Goal: Task Accomplishment & Management: Complete application form

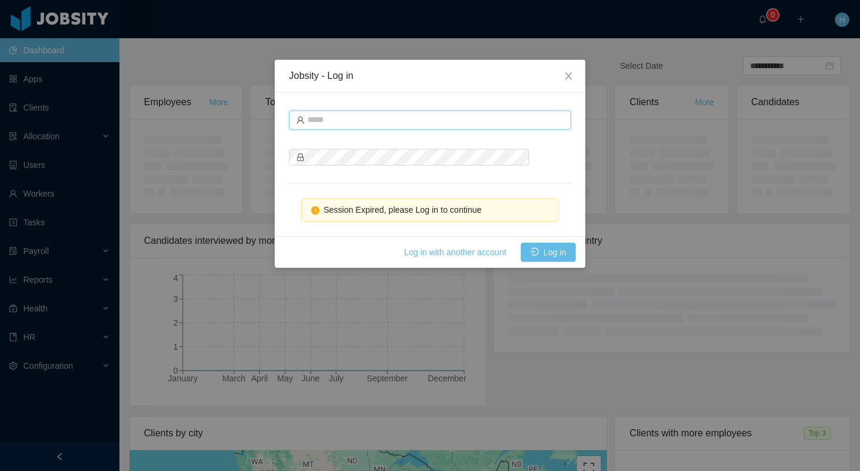
click at [404, 118] on input "text" at bounding box center [430, 119] width 282 height 19
type input "**********"
click at [554, 261] on button "Log in" at bounding box center [548, 251] width 55 height 19
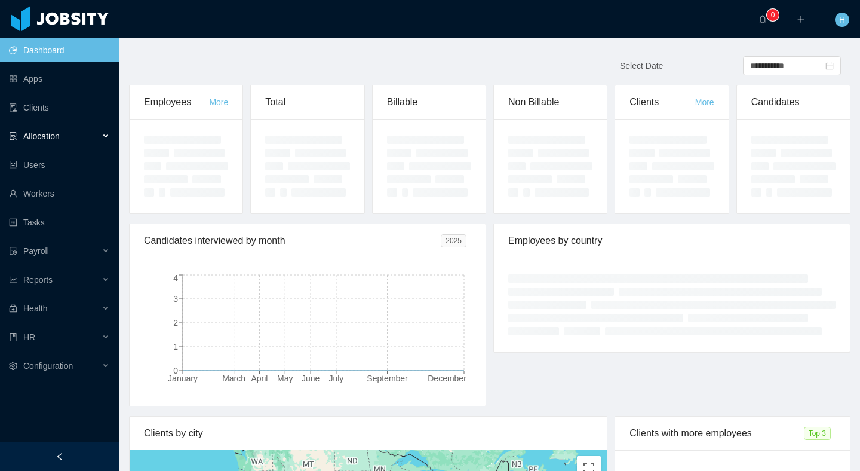
click at [69, 133] on div "Allocation" at bounding box center [59, 136] width 119 height 24
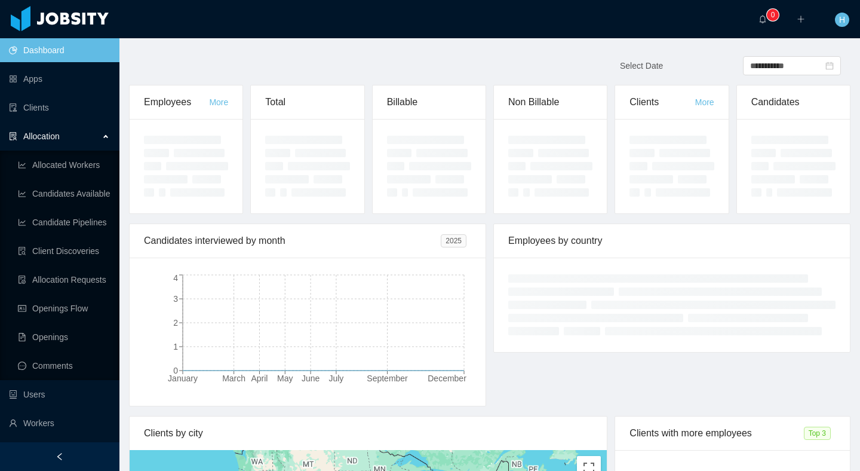
click at [59, 131] on span "Allocation" at bounding box center [41, 136] width 36 height 10
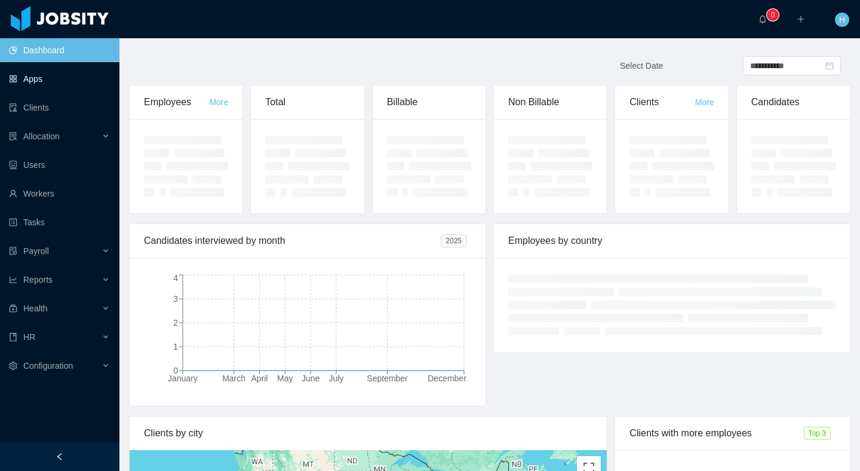
click at [39, 79] on link "Apps" at bounding box center [59, 79] width 101 height 24
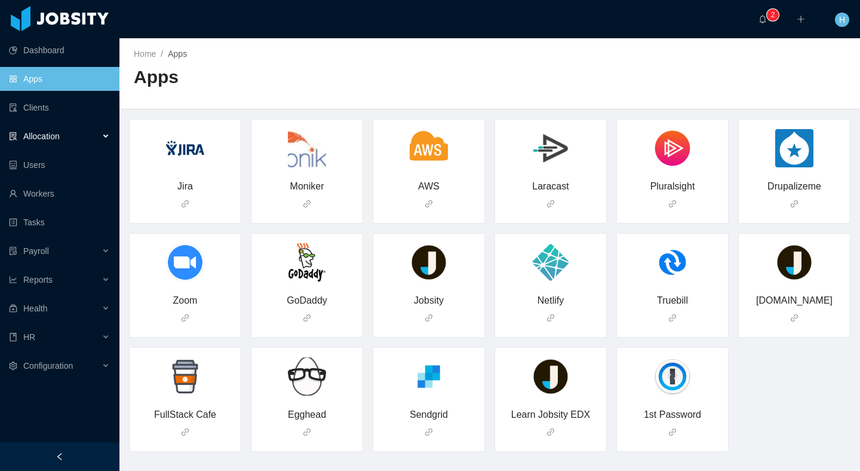
click at [56, 132] on span "Allocation" at bounding box center [41, 136] width 36 height 10
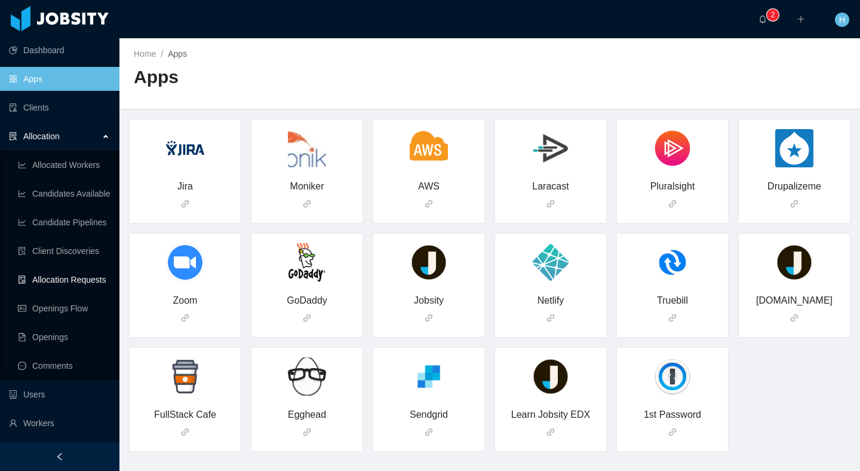
click at [57, 284] on link "Allocation Requests" at bounding box center [64, 280] width 92 height 24
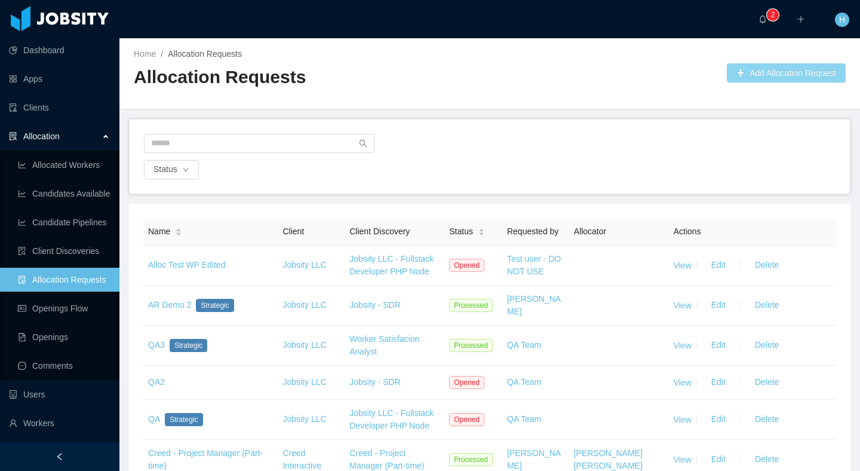
click at [741, 74] on button "Add Allocation Request" at bounding box center [786, 72] width 119 height 19
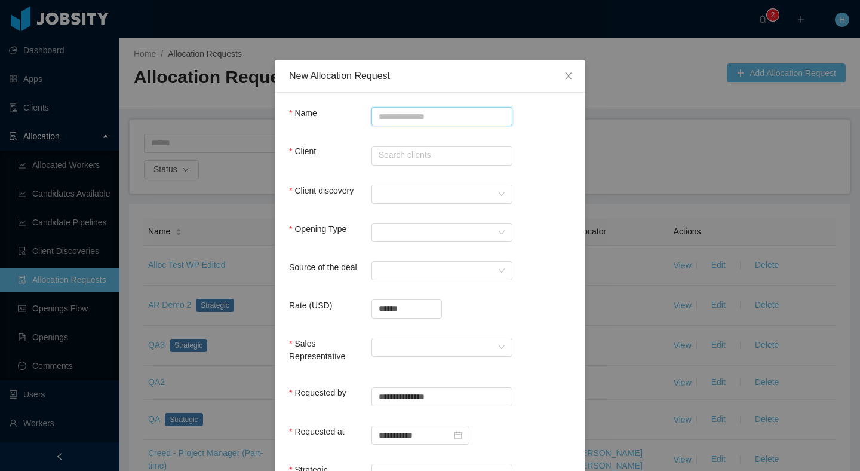
click at [414, 121] on input "Name" at bounding box center [442, 116] width 141 height 19
type input "*"
type input "**********"
click at [371, 167] on div "Client Search clients" at bounding box center [430, 157] width 282 height 25
click at [404, 155] on input "text" at bounding box center [442, 155] width 141 height 19
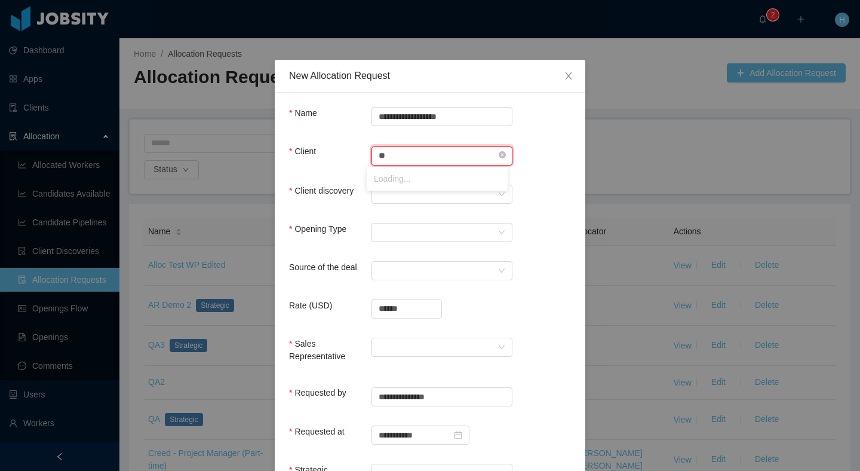
type input "*"
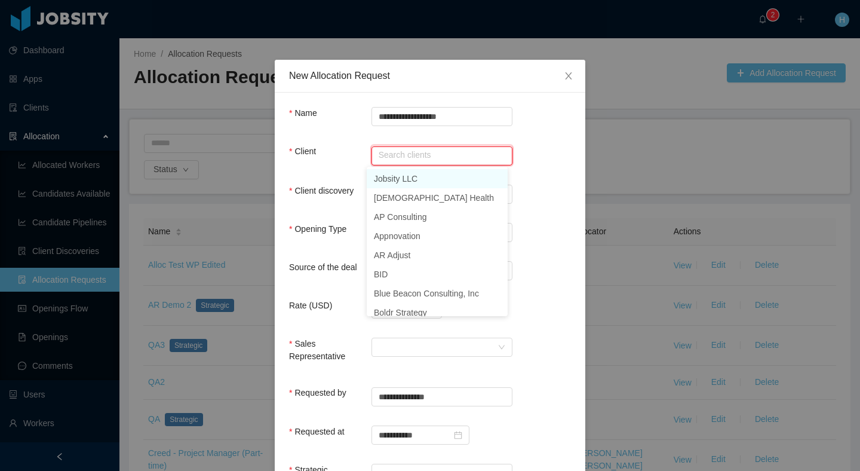
click at [398, 183] on li "Jobsity LLC" at bounding box center [437, 178] width 141 height 19
type input "**********"
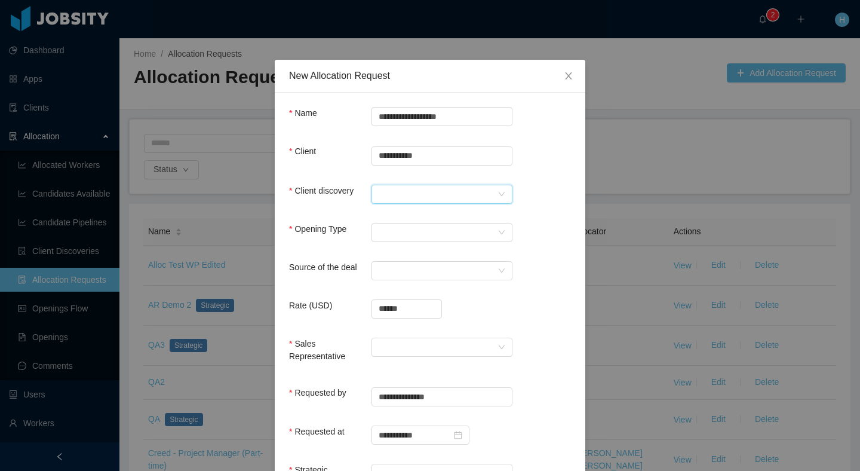
click at [429, 202] on div at bounding box center [442, 194] width 141 height 19
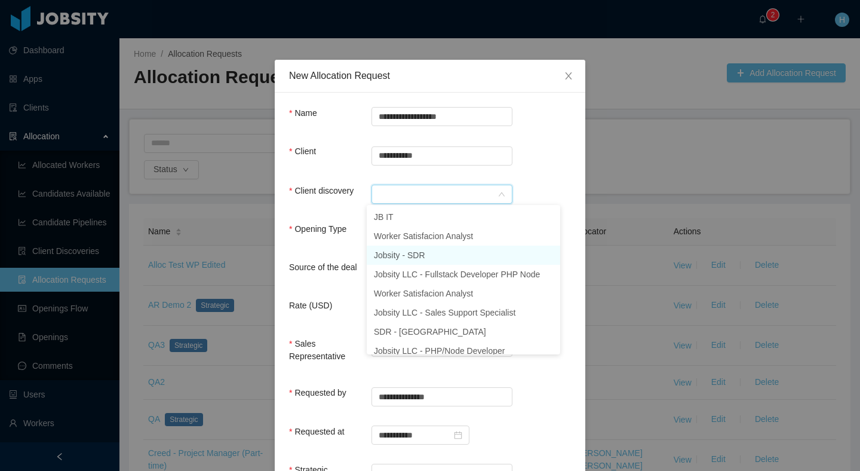
click at [404, 252] on li "Jobsity - SDR" at bounding box center [464, 254] width 194 height 19
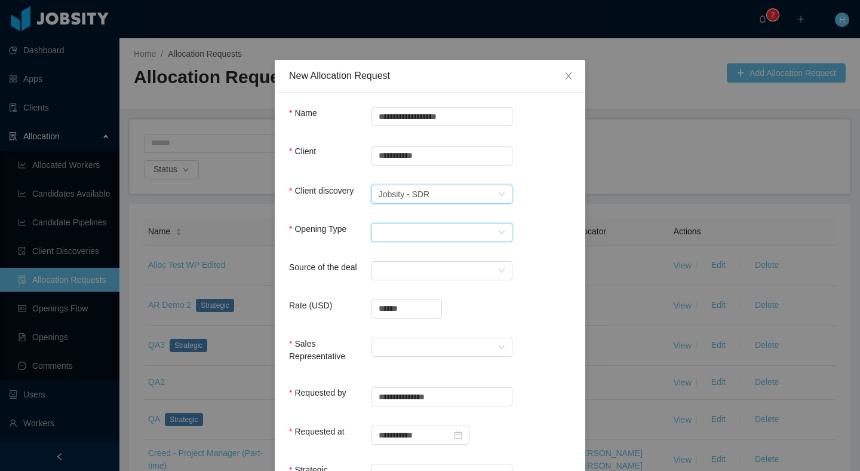
click at [390, 238] on div "Select Opening Type" at bounding box center [438, 232] width 119 height 18
click at [413, 251] on li "New client" at bounding box center [437, 254] width 141 height 19
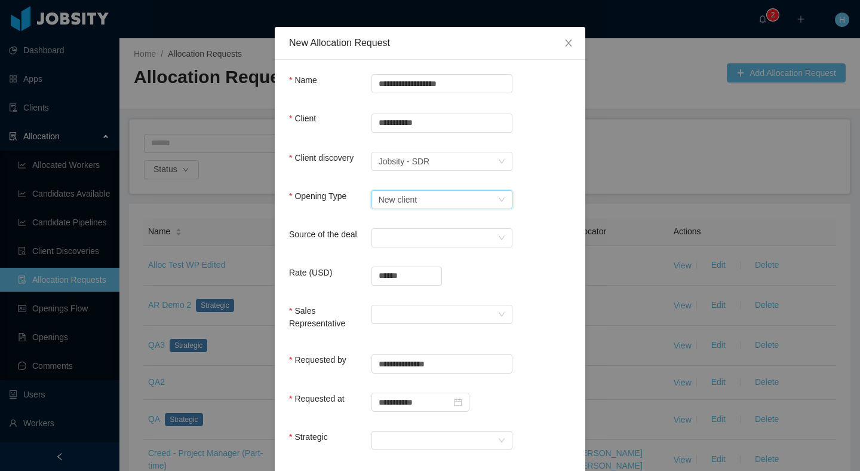
scroll to position [42, 0]
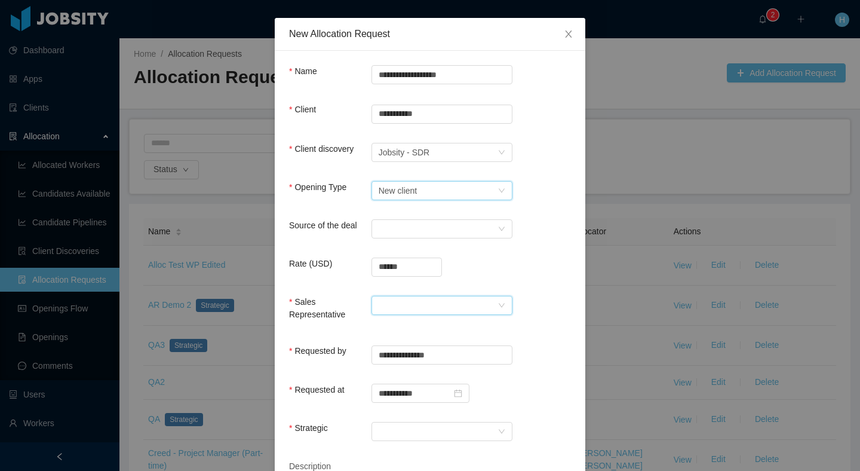
click at [409, 300] on div at bounding box center [438, 305] width 119 height 18
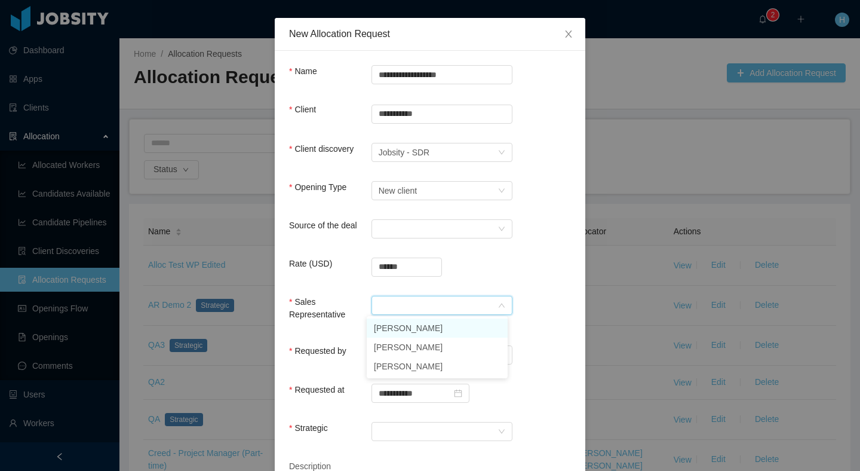
click at [407, 336] on li "[PERSON_NAME]" at bounding box center [437, 327] width 141 height 19
click at [393, 308] on div "[PERSON_NAME]" at bounding box center [413, 305] width 69 height 18
click at [397, 349] on li "[PERSON_NAME]" at bounding box center [437, 346] width 141 height 19
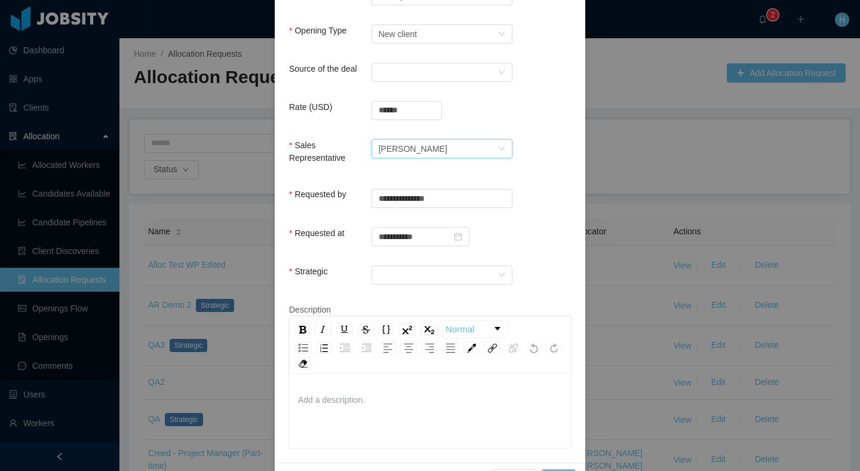
scroll to position [205, 0]
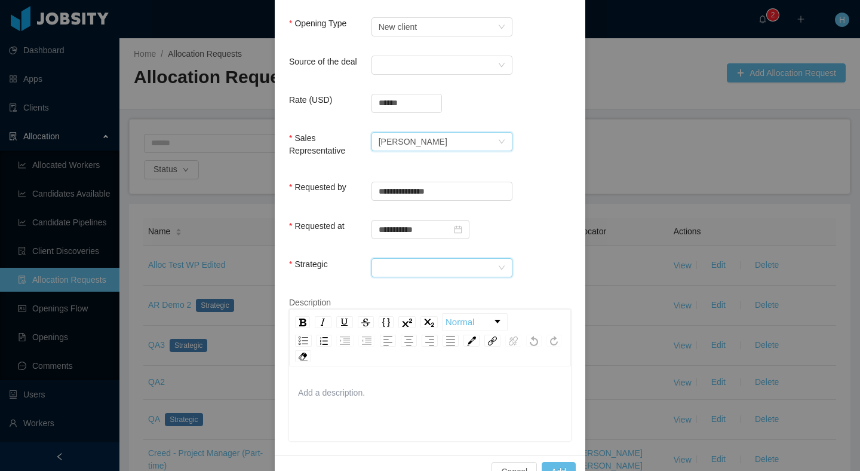
click at [401, 272] on div at bounding box center [438, 268] width 119 height 18
click at [397, 290] on li "Yes" at bounding box center [437, 289] width 141 height 19
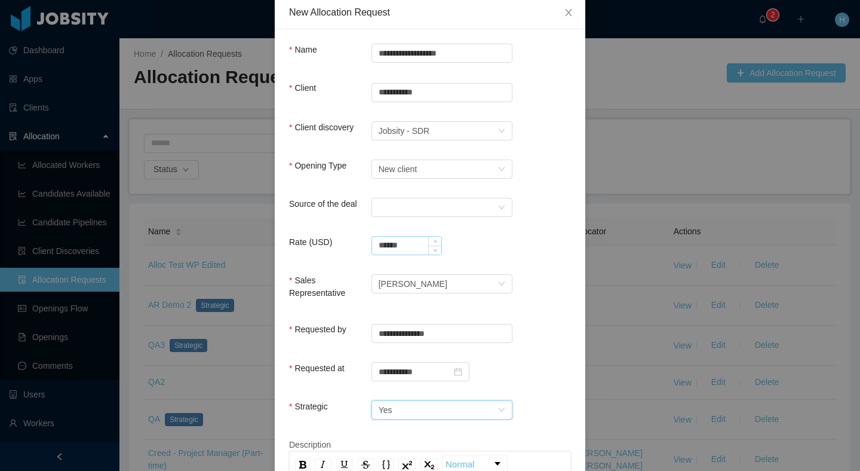
scroll to position [88, 0]
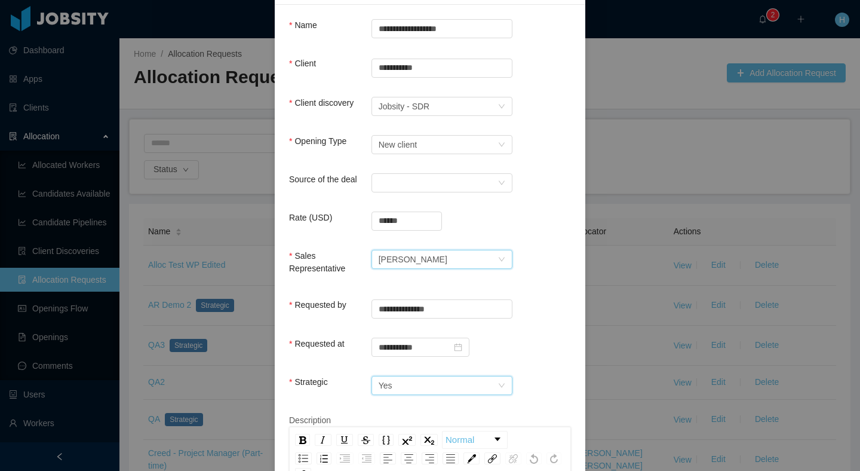
click at [447, 259] on div "[PERSON_NAME]" at bounding box center [413, 259] width 69 height 18
click at [549, 256] on div "Sales Representative [PERSON_NAME]" at bounding box center [430, 267] width 282 height 35
click at [655, 112] on div "**********" at bounding box center [430, 235] width 860 height 471
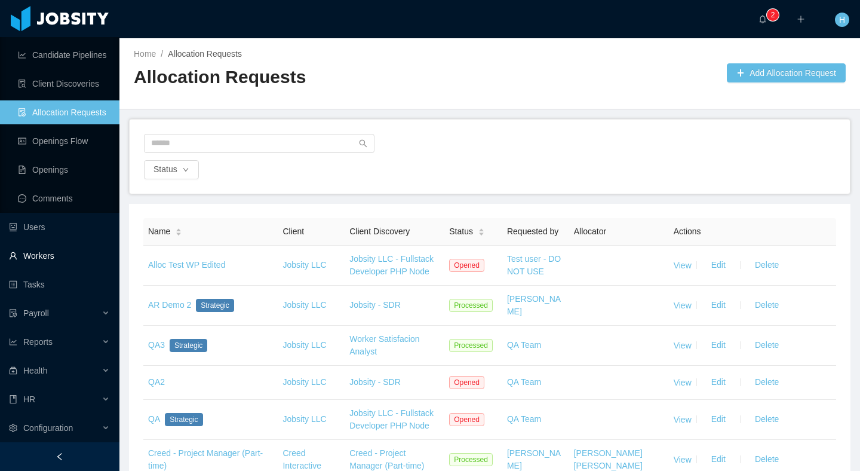
scroll to position [0, 0]
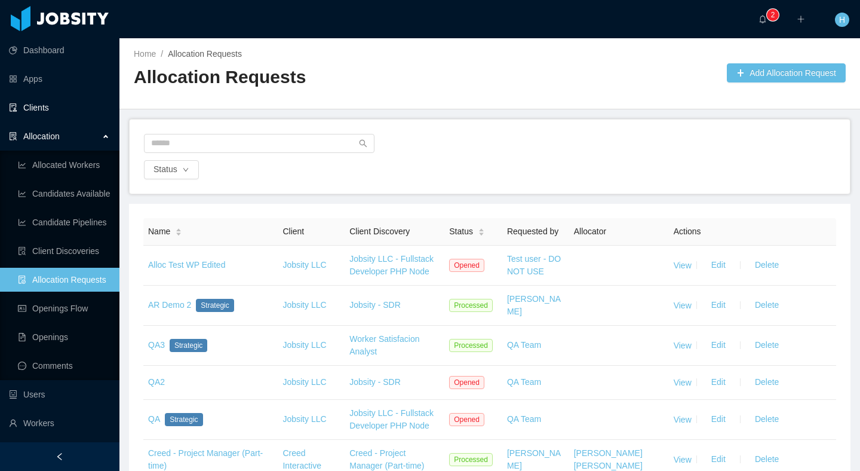
click at [54, 108] on link "Clients" at bounding box center [59, 108] width 101 height 24
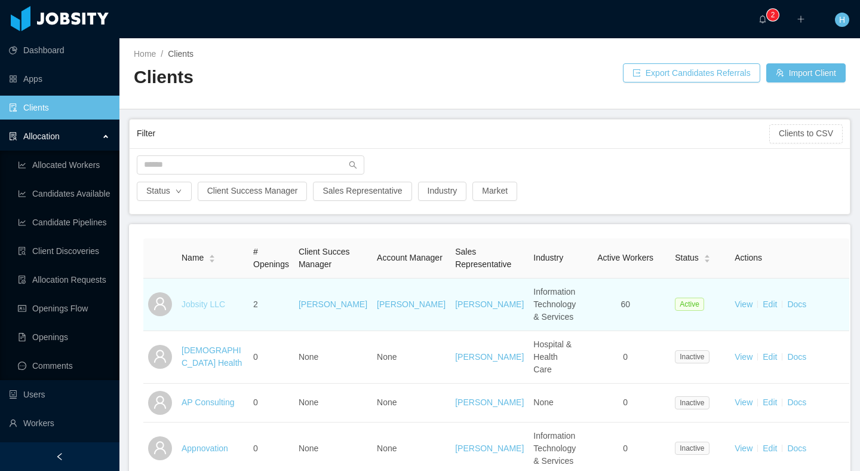
click at [208, 309] on link "Jobsity LLC" at bounding box center [204, 304] width 44 height 10
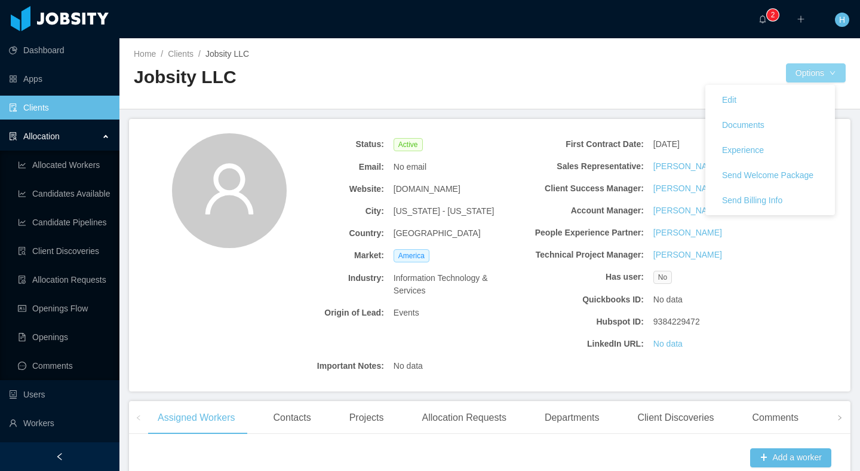
click at [789, 67] on button "Options" at bounding box center [816, 72] width 60 height 19
click at [753, 91] on link "Edit" at bounding box center [770, 99] width 130 height 25
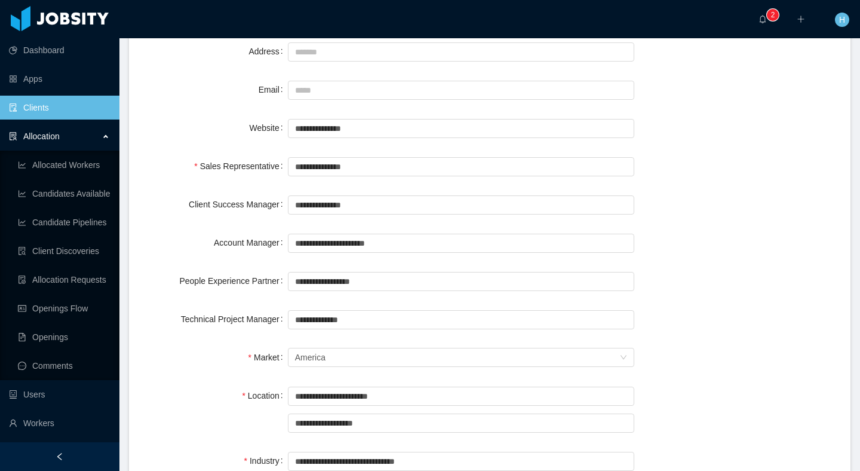
scroll to position [223, 0]
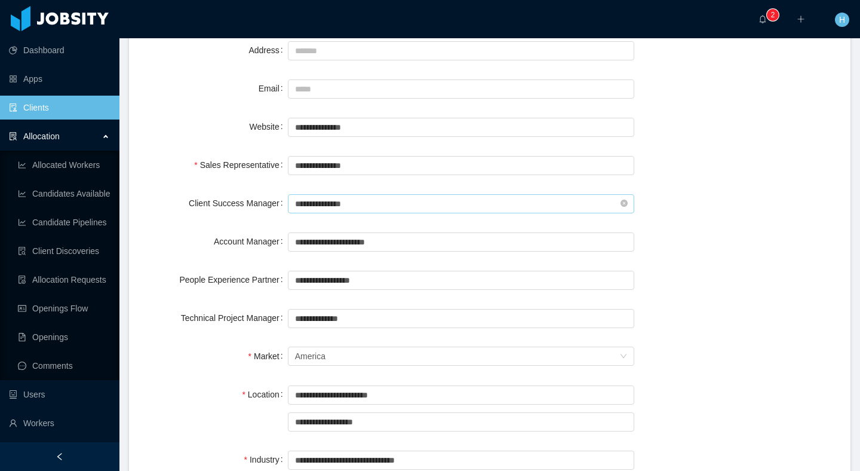
click at [384, 211] on input "**********" at bounding box center [461, 203] width 346 height 19
type input "********"
type input "*"
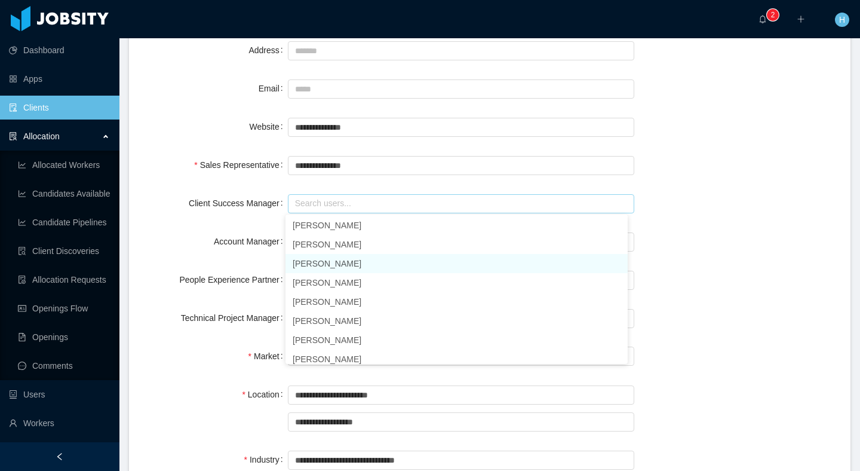
scroll to position [27, 0]
click at [686, 214] on div "Client Success Manager Search users..." at bounding box center [489, 203] width 693 height 24
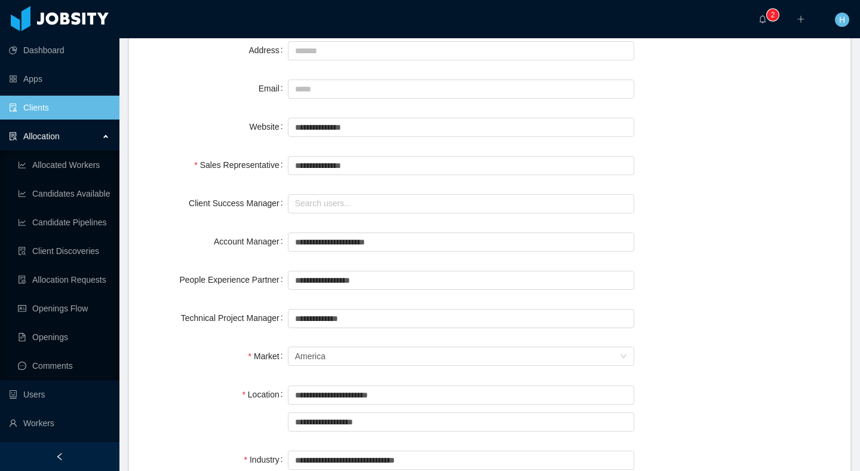
click at [379, 164] on input "**********" at bounding box center [461, 165] width 346 height 19
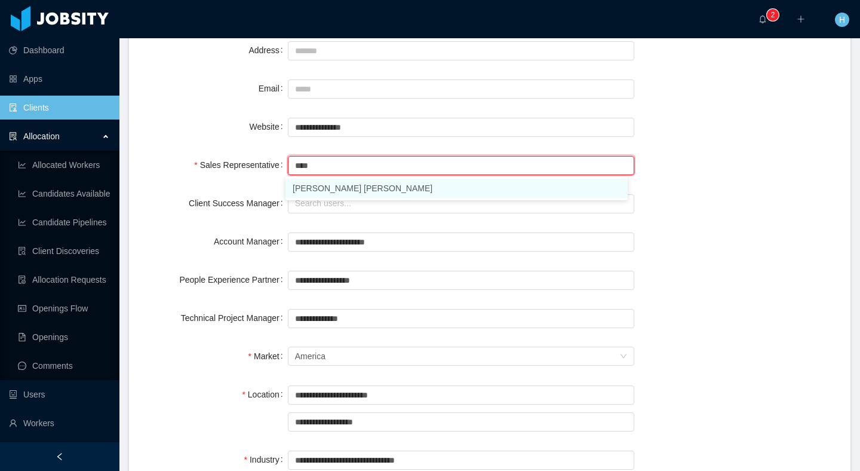
click at [343, 189] on li "[PERSON_NAME] [PERSON_NAME]" at bounding box center [456, 188] width 342 height 19
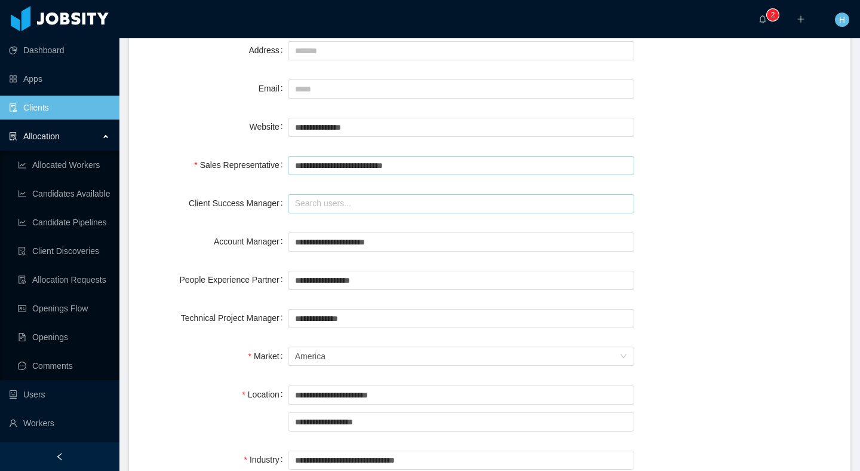
type input "**********"
click at [356, 205] on input "text" at bounding box center [461, 203] width 346 height 19
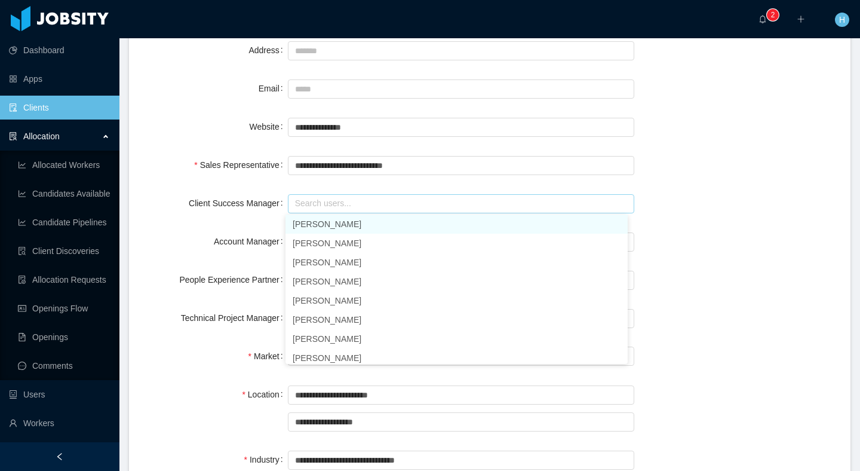
click at [330, 226] on li "[PERSON_NAME]" at bounding box center [456, 223] width 342 height 19
type input "**********"
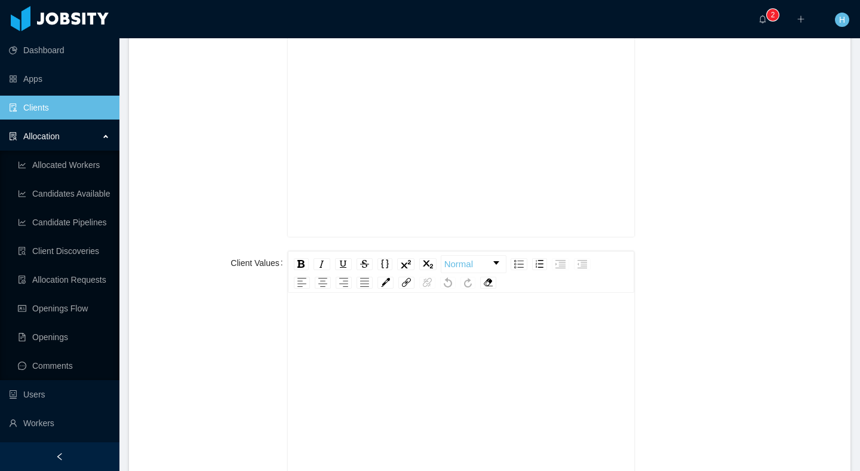
scroll to position [1416, 0]
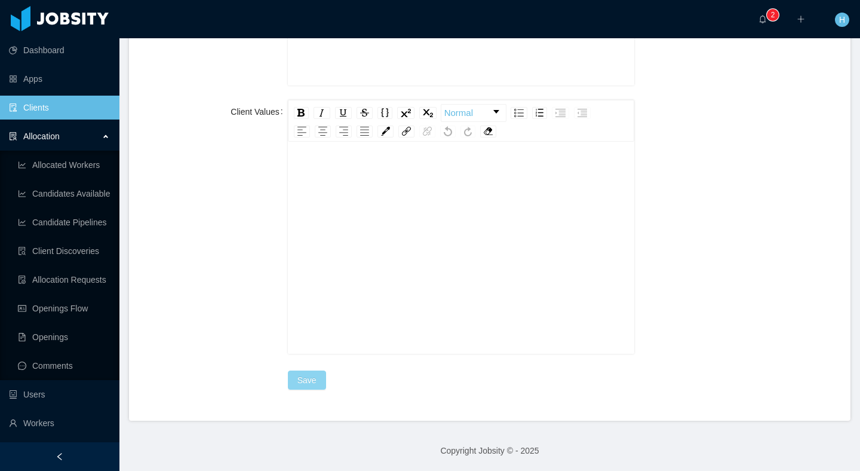
click at [293, 374] on button "Save" at bounding box center [307, 379] width 38 height 19
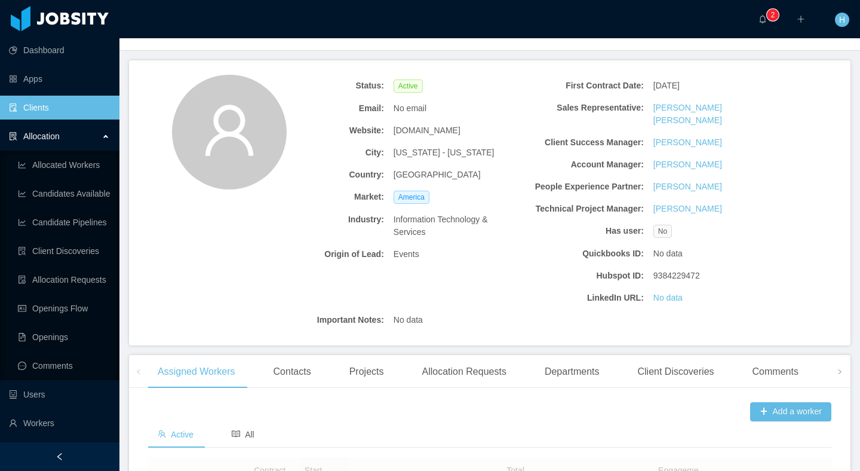
scroll to position [2562, 0]
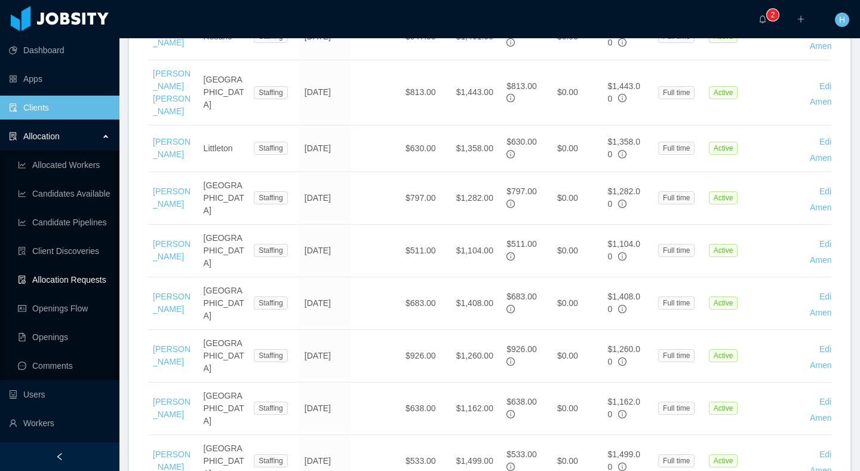
click at [63, 284] on link "Allocation Requests" at bounding box center [64, 280] width 92 height 24
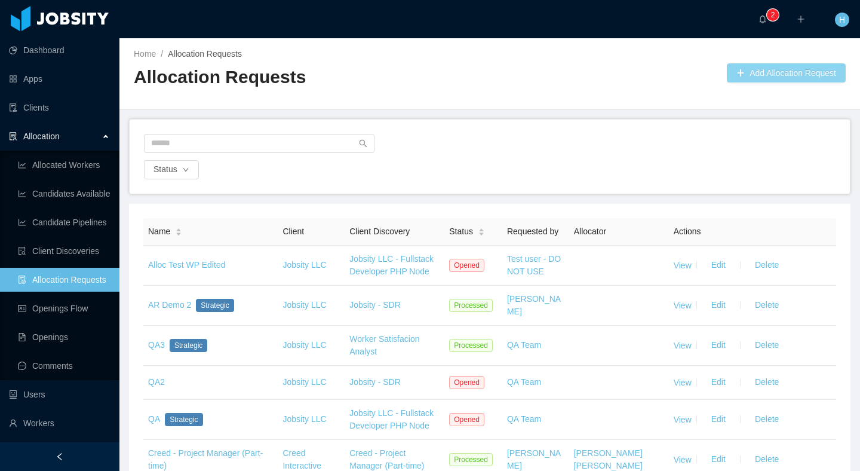
click at [736, 77] on button "Add Allocation Request" at bounding box center [786, 72] width 119 height 19
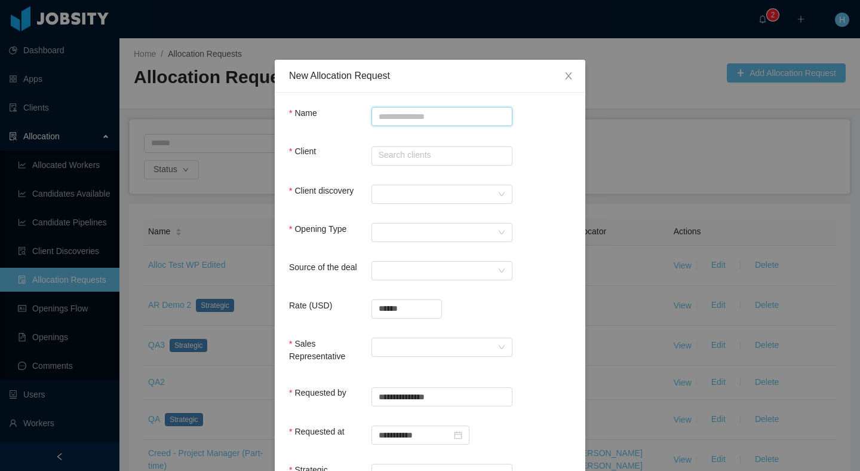
click at [403, 116] on input "Name" at bounding box center [442, 116] width 141 height 19
type input "**********"
click at [316, 163] on div "Client Search clients" at bounding box center [430, 157] width 282 height 25
click at [419, 146] on input "text" at bounding box center [442, 155] width 141 height 19
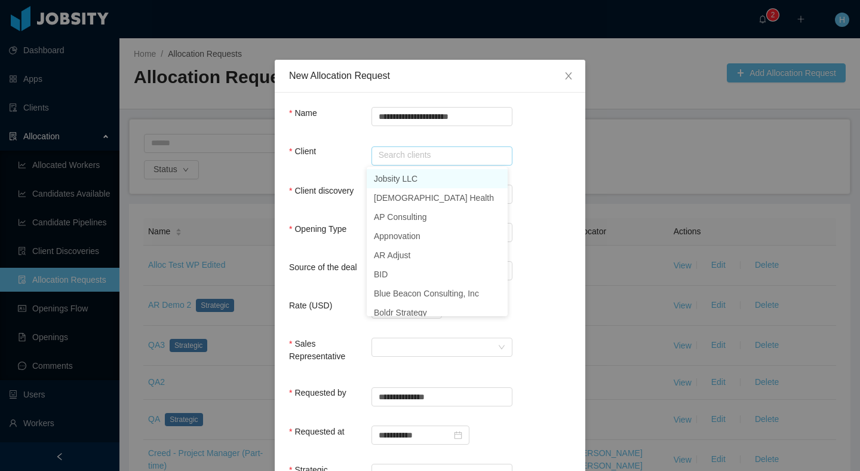
click at [407, 174] on li "Jobsity LLC" at bounding box center [437, 178] width 141 height 19
type input "**********"
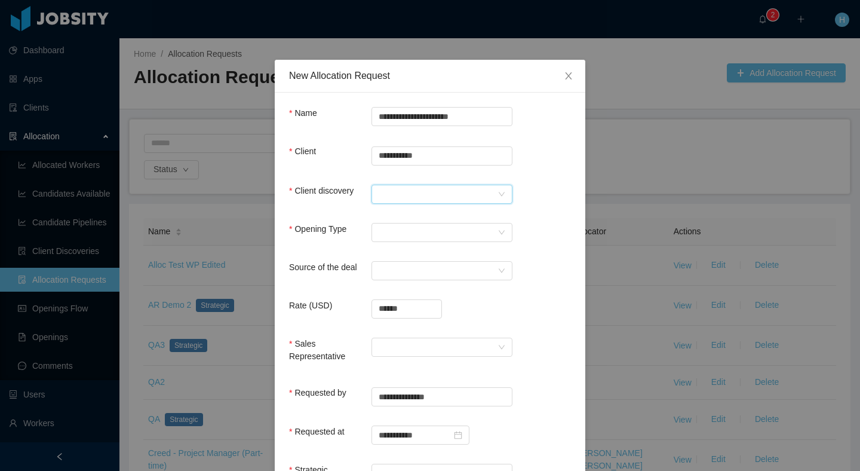
click at [462, 193] on div at bounding box center [438, 194] width 119 height 18
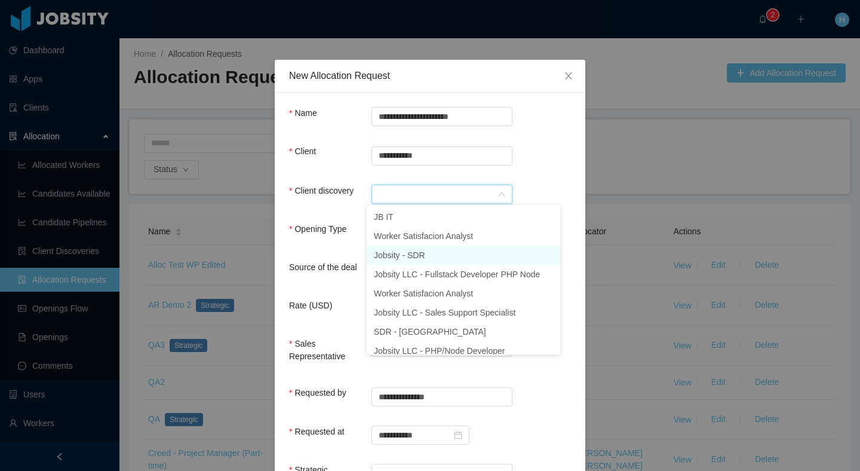
click at [429, 258] on li "Jobsity - SDR" at bounding box center [464, 254] width 194 height 19
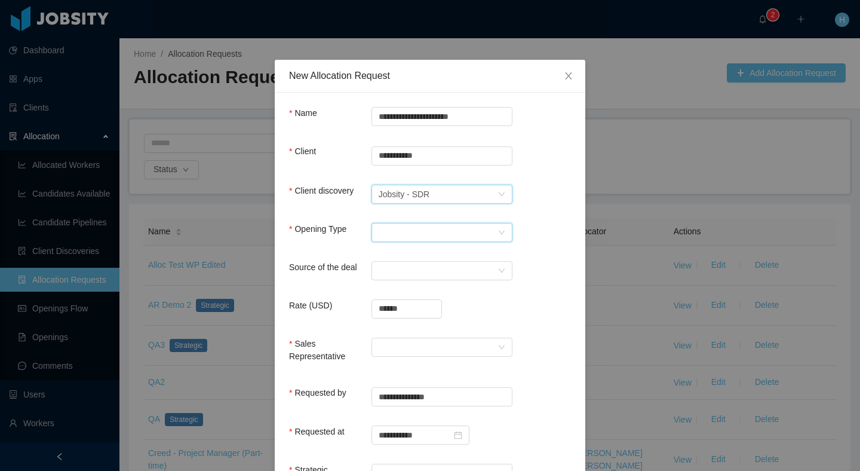
click at [421, 231] on div "Select Opening Type" at bounding box center [438, 232] width 119 height 18
click at [423, 248] on li "New client" at bounding box center [437, 254] width 141 height 19
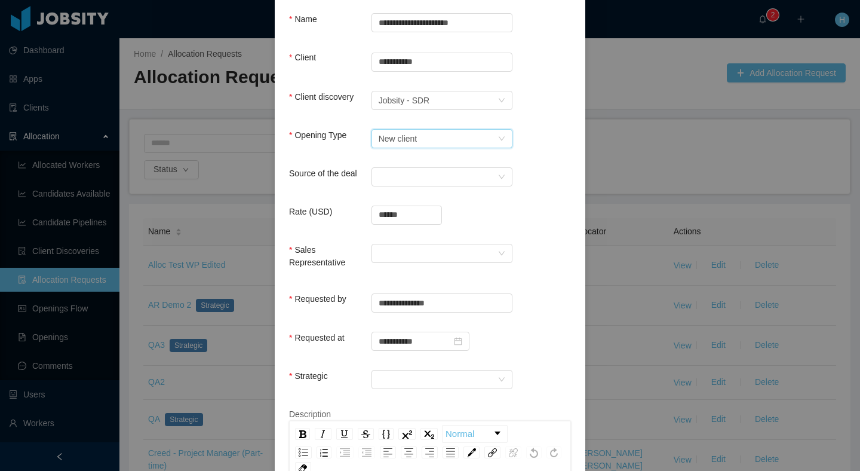
scroll to position [111, 0]
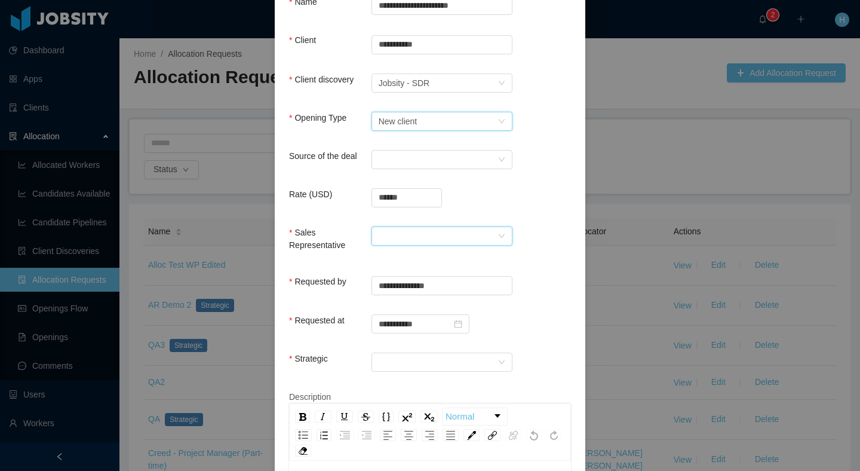
click at [397, 232] on div at bounding box center [438, 236] width 119 height 18
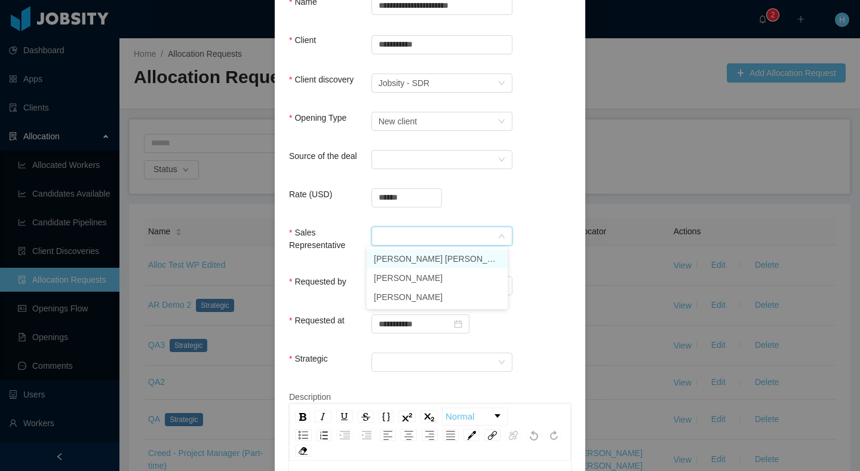
click at [409, 253] on li "[PERSON_NAME] [PERSON_NAME]" at bounding box center [437, 258] width 141 height 19
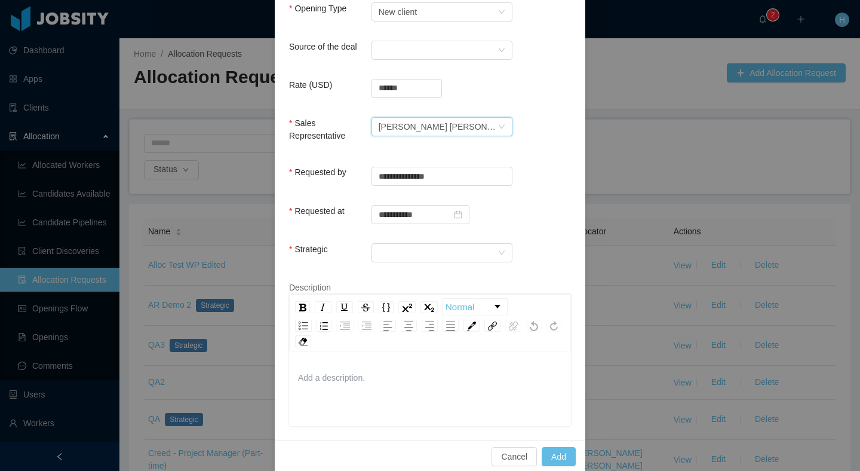
scroll to position [234, 0]
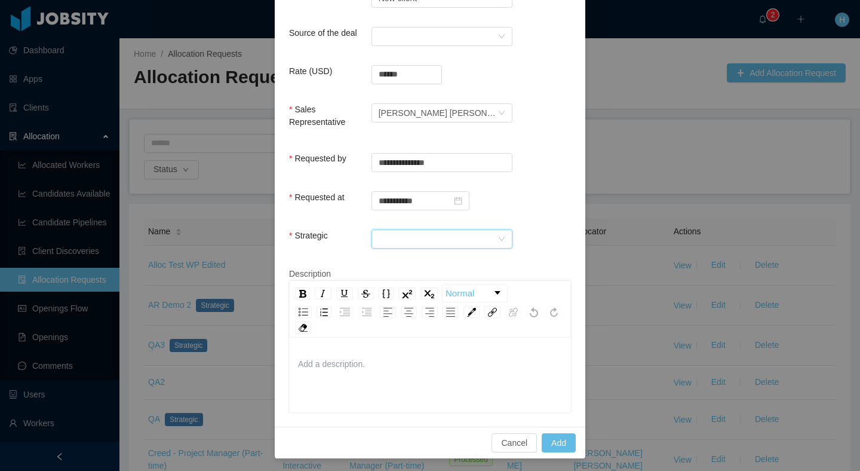
click at [392, 243] on div at bounding box center [438, 239] width 119 height 18
click at [388, 262] on li "Yes" at bounding box center [437, 260] width 141 height 19
click at [560, 437] on button "Add" at bounding box center [559, 442] width 34 height 19
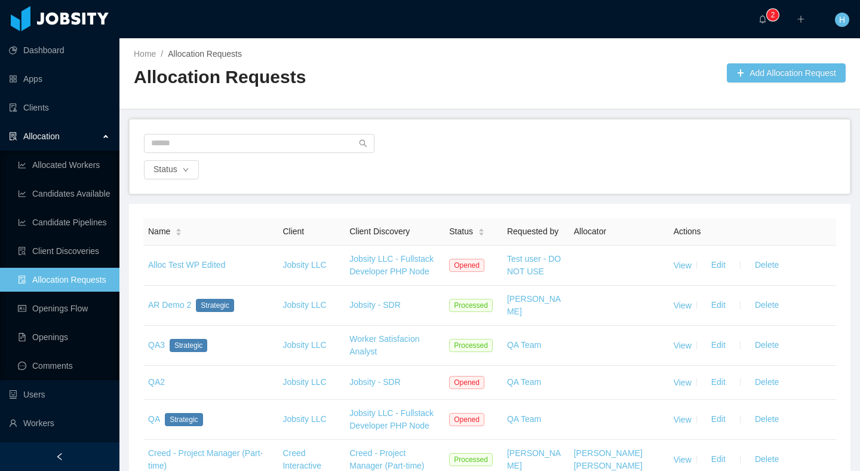
click at [561, 137] on div at bounding box center [490, 147] width 692 height 26
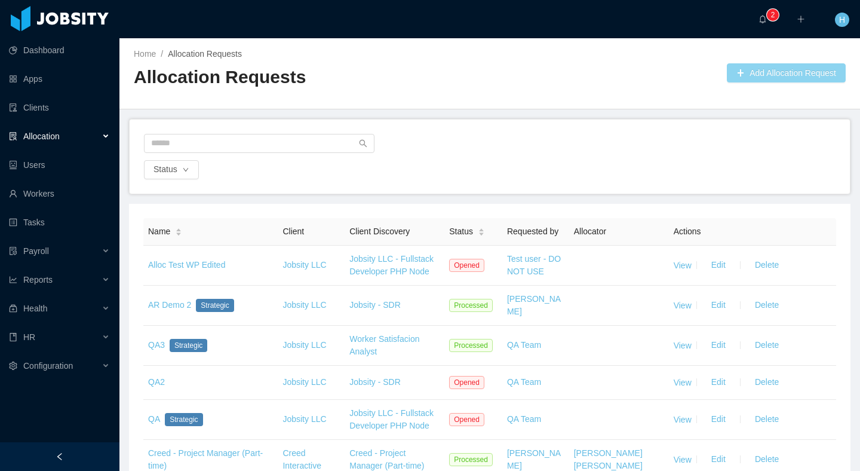
click at [751, 70] on button "Add Allocation Request" at bounding box center [786, 72] width 119 height 19
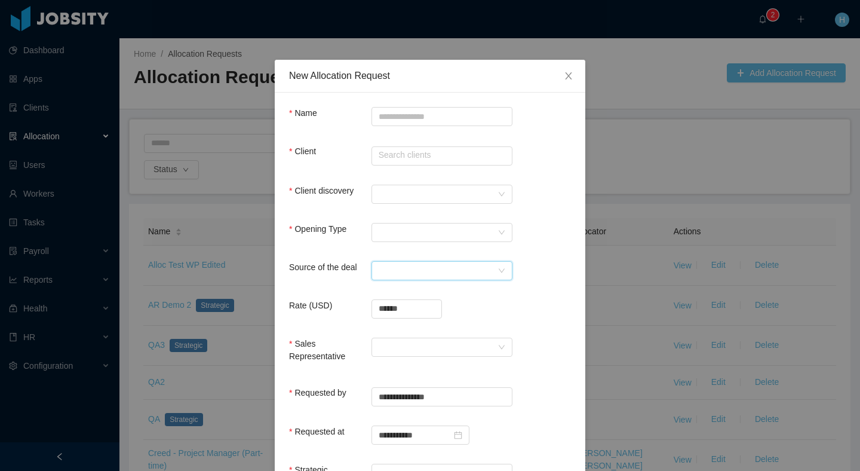
click at [499, 274] on icon "icon: down" at bounding box center [501, 271] width 7 height 8
click at [408, 314] on li "IT" at bounding box center [437, 312] width 141 height 19
click at [420, 108] on input "Name" at bounding box center [442, 116] width 141 height 19
type input "**********"
click at [318, 176] on form "**********" at bounding box center [430, 376] width 282 height 539
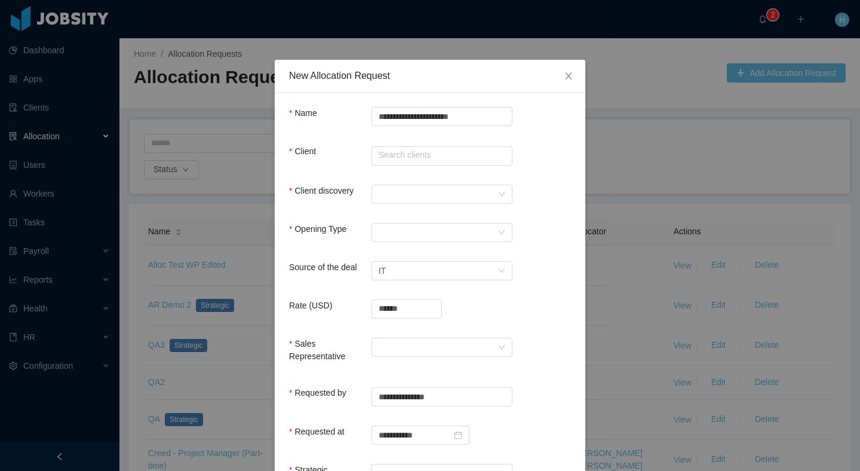
click at [384, 165] on div "Client Search clients" at bounding box center [430, 157] width 282 height 25
click at [389, 162] on input "text" at bounding box center [442, 155] width 141 height 19
click at [390, 167] on ul "Jobsity LLC" at bounding box center [437, 179] width 141 height 24
click at [383, 174] on li "Jobsity LLC" at bounding box center [437, 178] width 141 height 19
type input "**********"
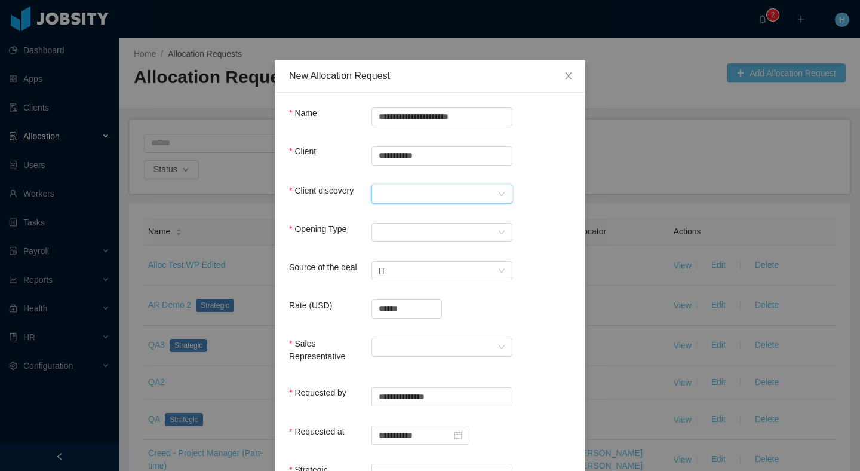
click at [391, 186] on div at bounding box center [438, 194] width 119 height 18
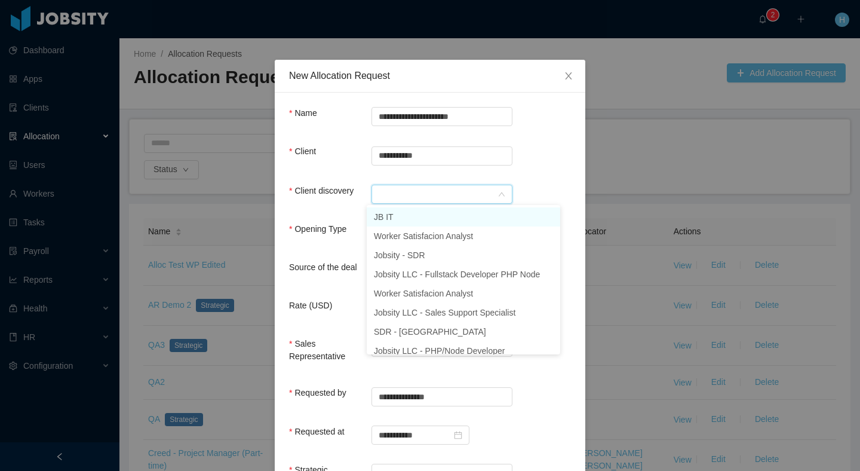
click at [415, 212] on li "JB IT" at bounding box center [464, 216] width 194 height 19
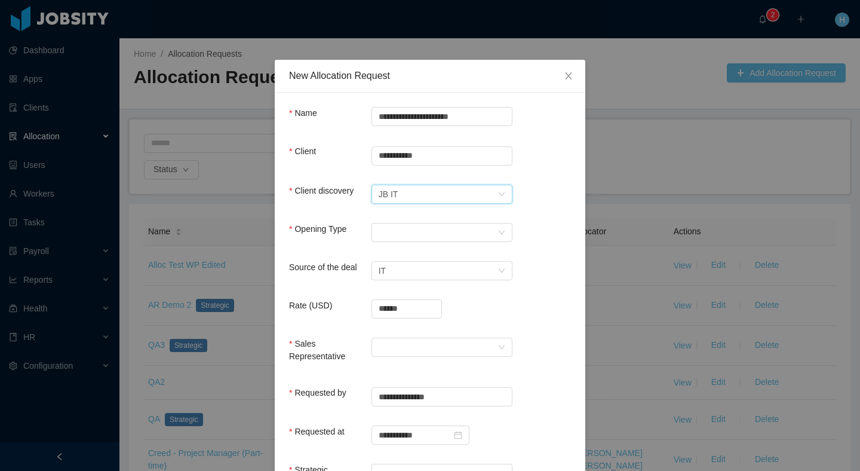
click at [418, 241] on div "Opening Type Select Opening Type" at bounding box center [430, 235] width 282 height 24
click at [407, 236] on div "Select Opening Type" at bounding box center [438, 232] width 119 height 18
click at [399, 257] on li "New client" at bounding box center [437, 254] width 141 height 19
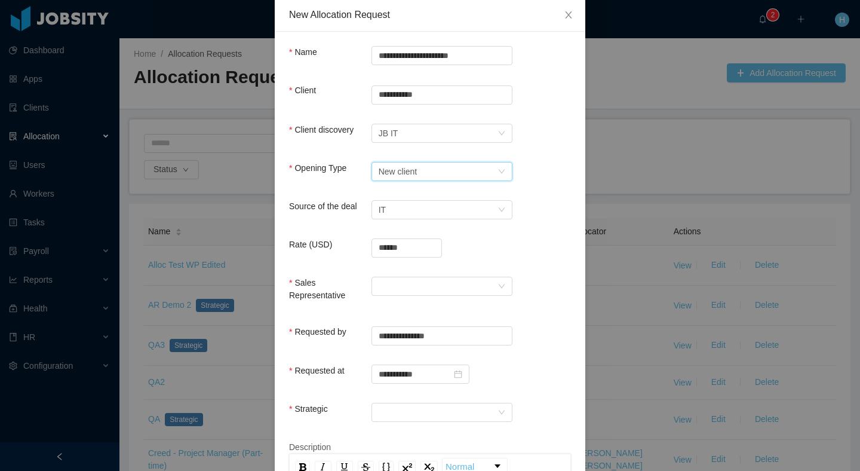
scroll to position [78, 0]
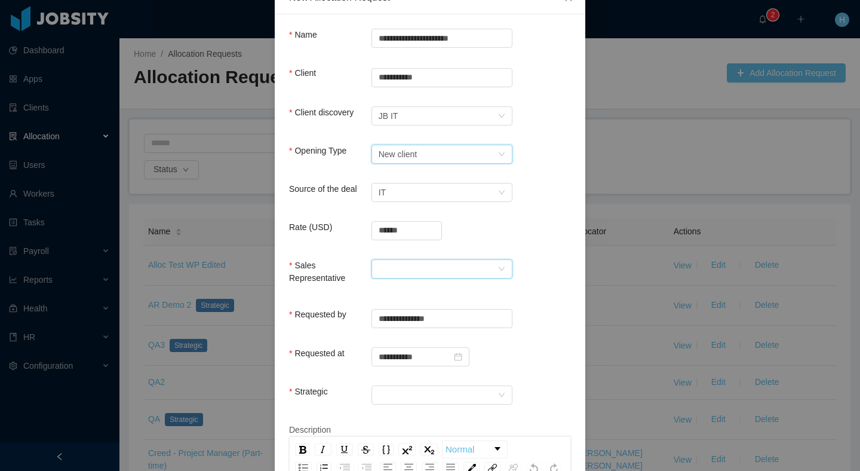
click at [373, 271] on div at bounding box center [442, 268] width 141 height 19
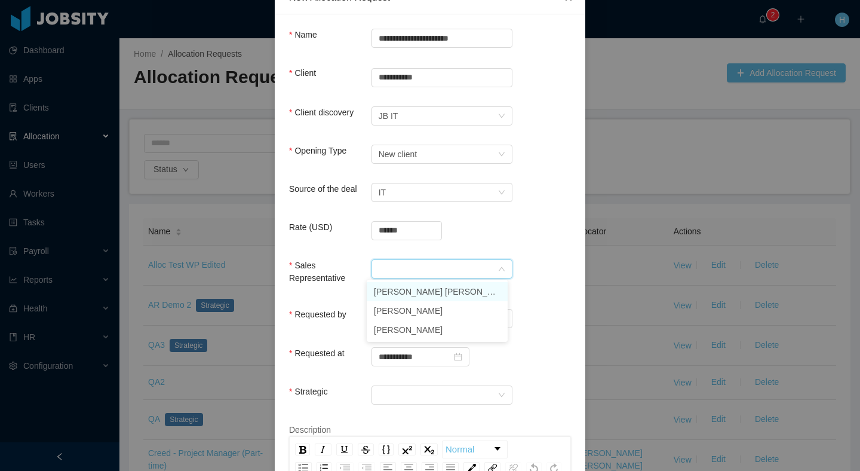
click at [406, 291] on li "[PERSON_NAME] [PERSON_NAME]" at bounding box center [437, 291] width 141 height 19
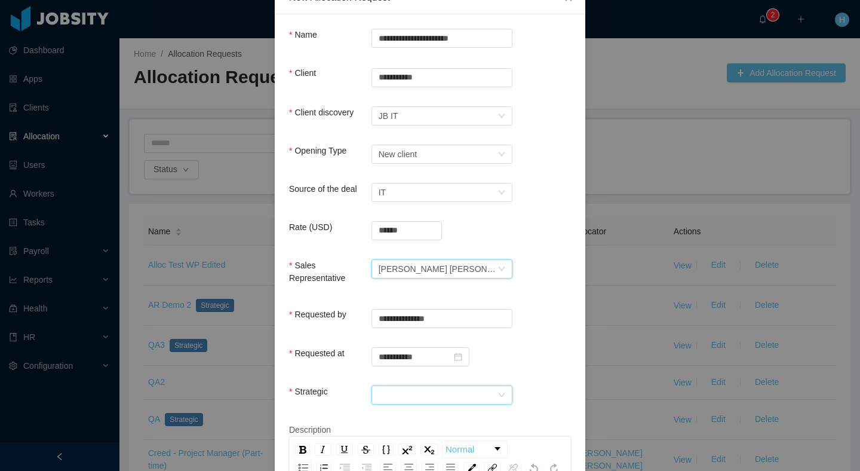
click at [453, 388] on div at bounding box center [438, 395] width 119 height 18
click at [386, 416] on li "Yes" at bounding box center [437, 416] width 141 height 19
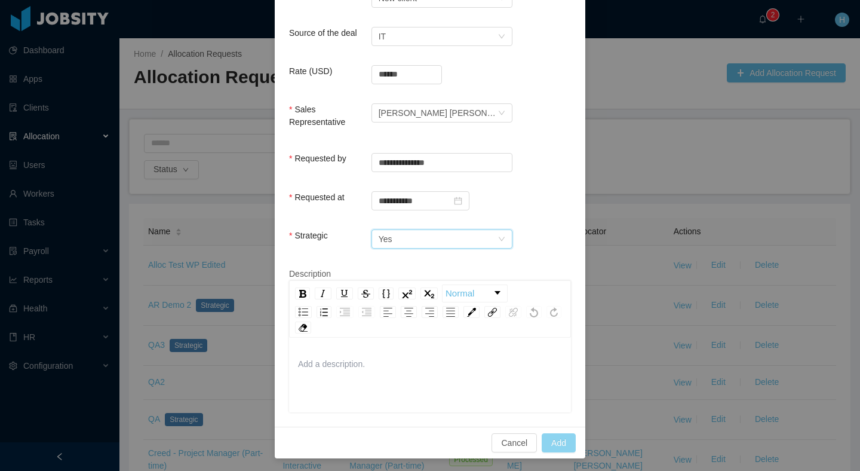
click at [557, 440] on button "Add" at bounding box center [559, 442] width 34 height 19
